Goal: Obtain resource: Obtain resource

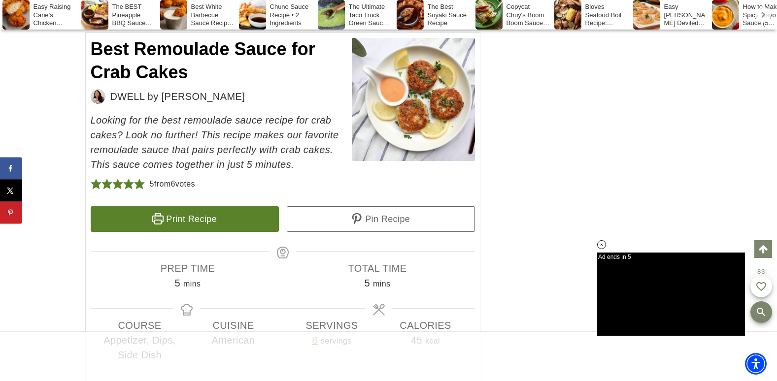
click at [216, 213] on link "Print Recipe" at bounding box center [185, 219] width 188 height 26
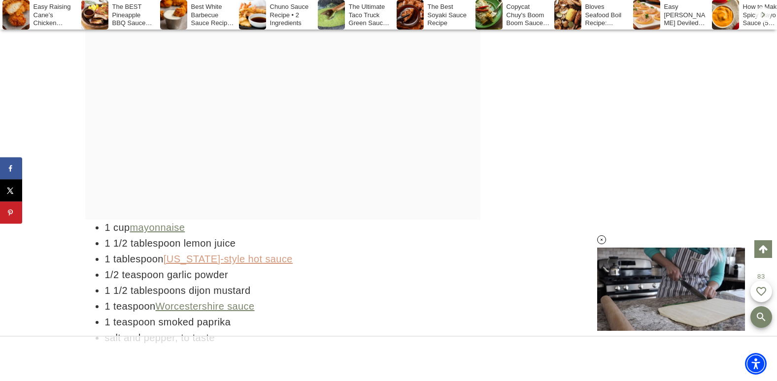
click at [233, 260] on span "[US_STATE]-style hot sauce" at bounding box center [228, 259] width 129 height 11
